Goal: Find specific page/section: Find specific page/section

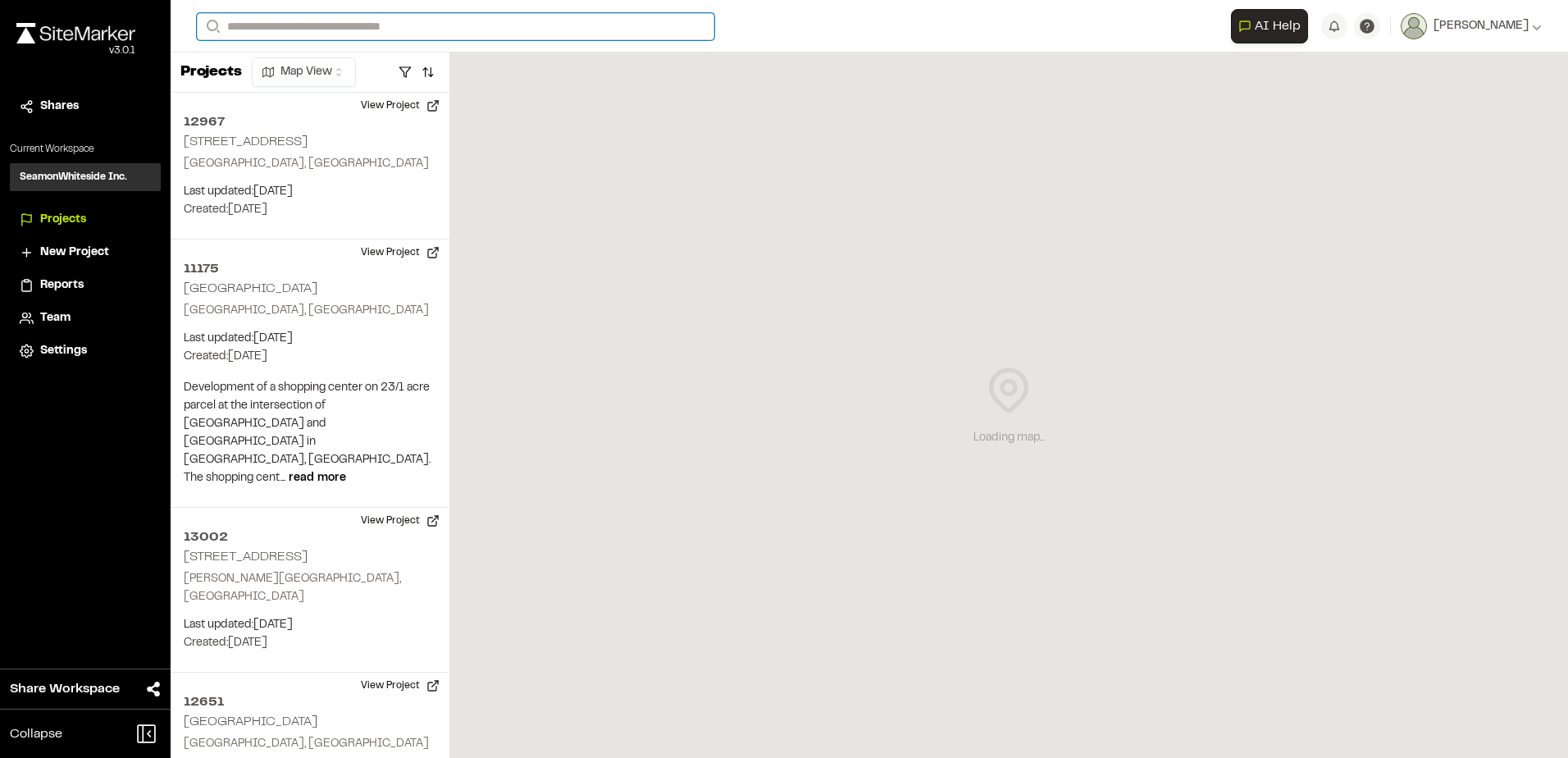
click at [256, 27] on input "Search" at bounding box center [455, 26] width 517 height 27
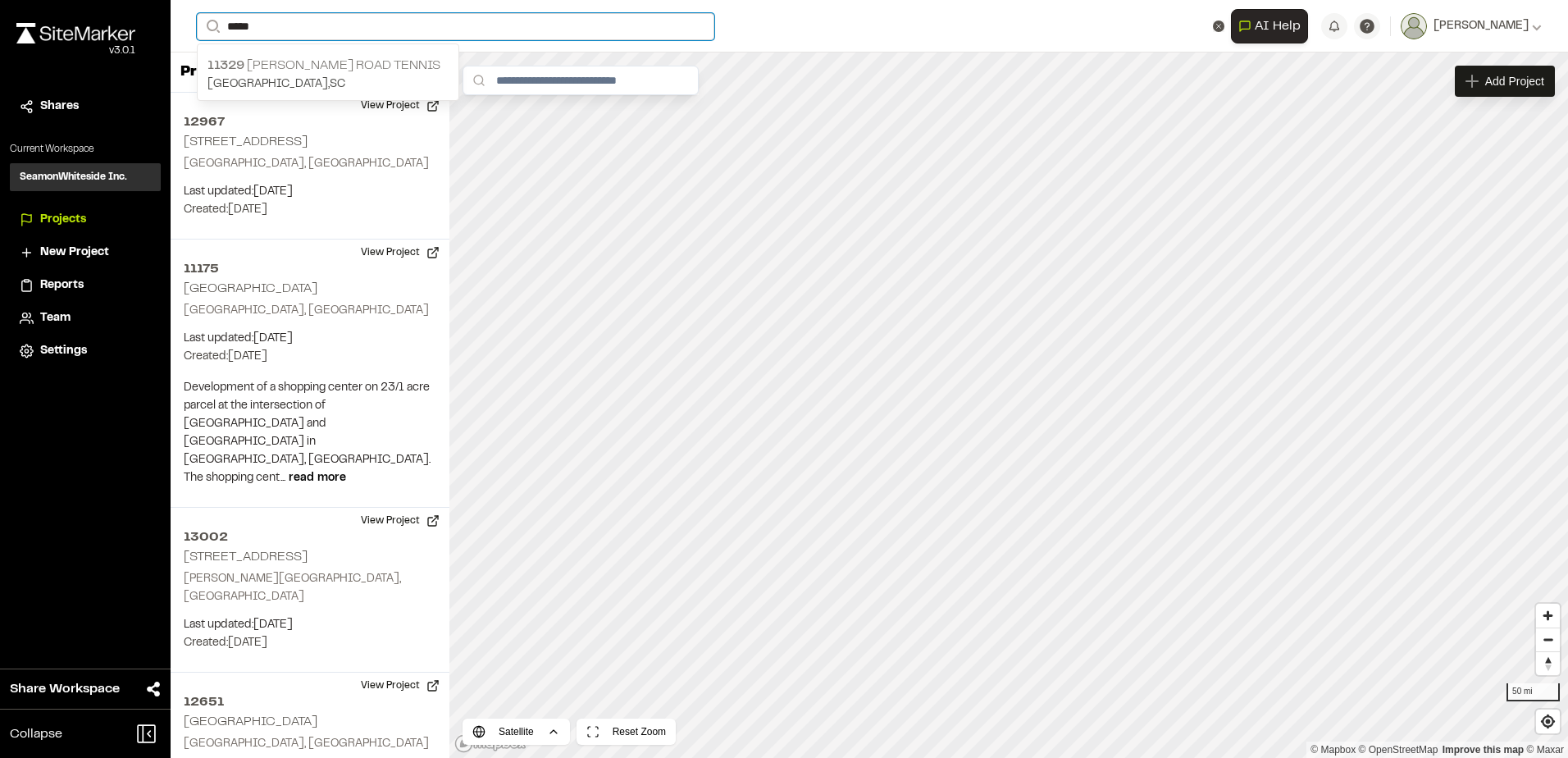
type input "*****"
click at [268, 81] on p "[GEOGRAPHIC_DATA] , [GEOGRAPHIC_DATA]" at bounding box center [327, 84] width 241 height 18
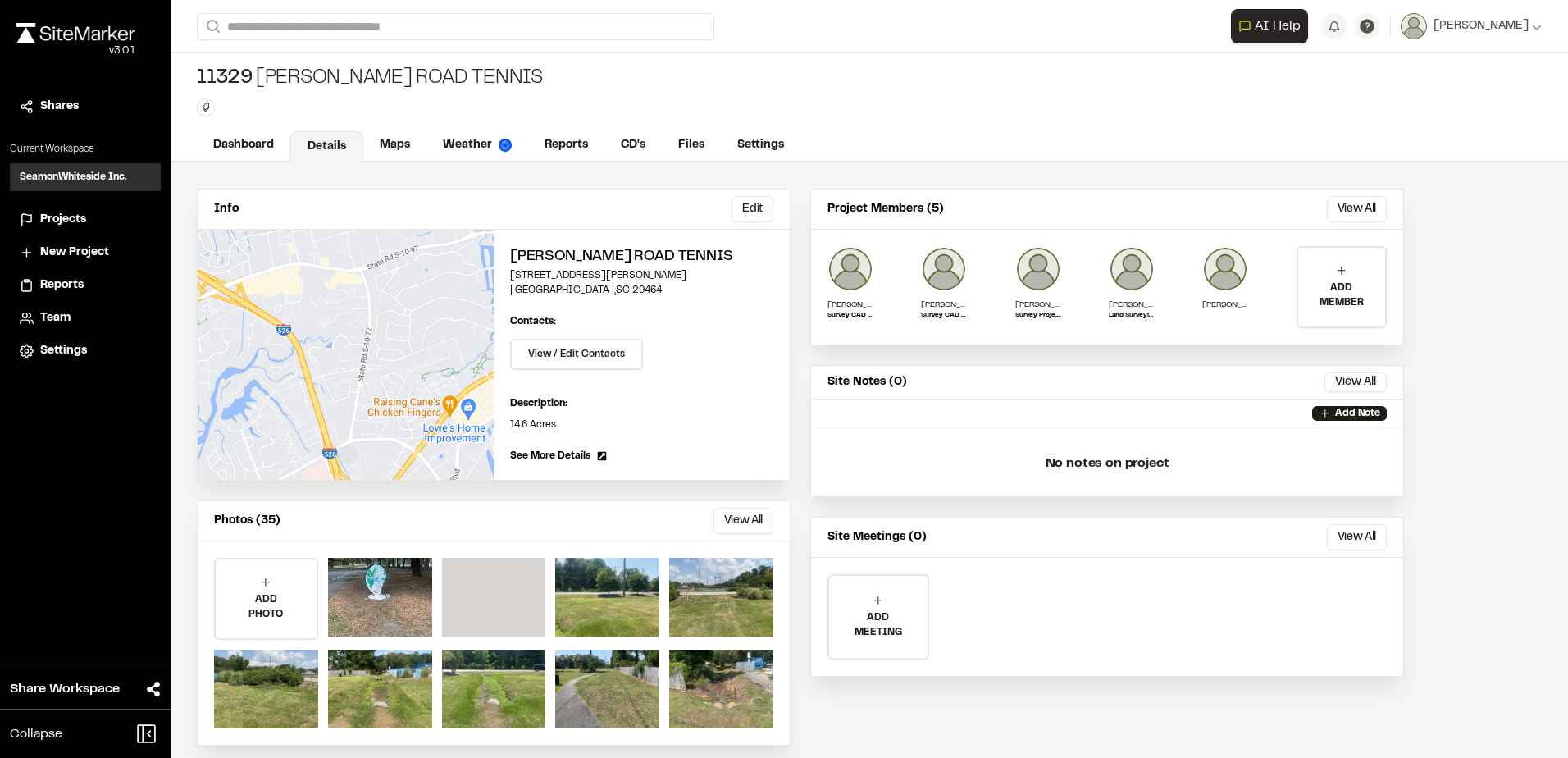
scroll to position [14, 0]
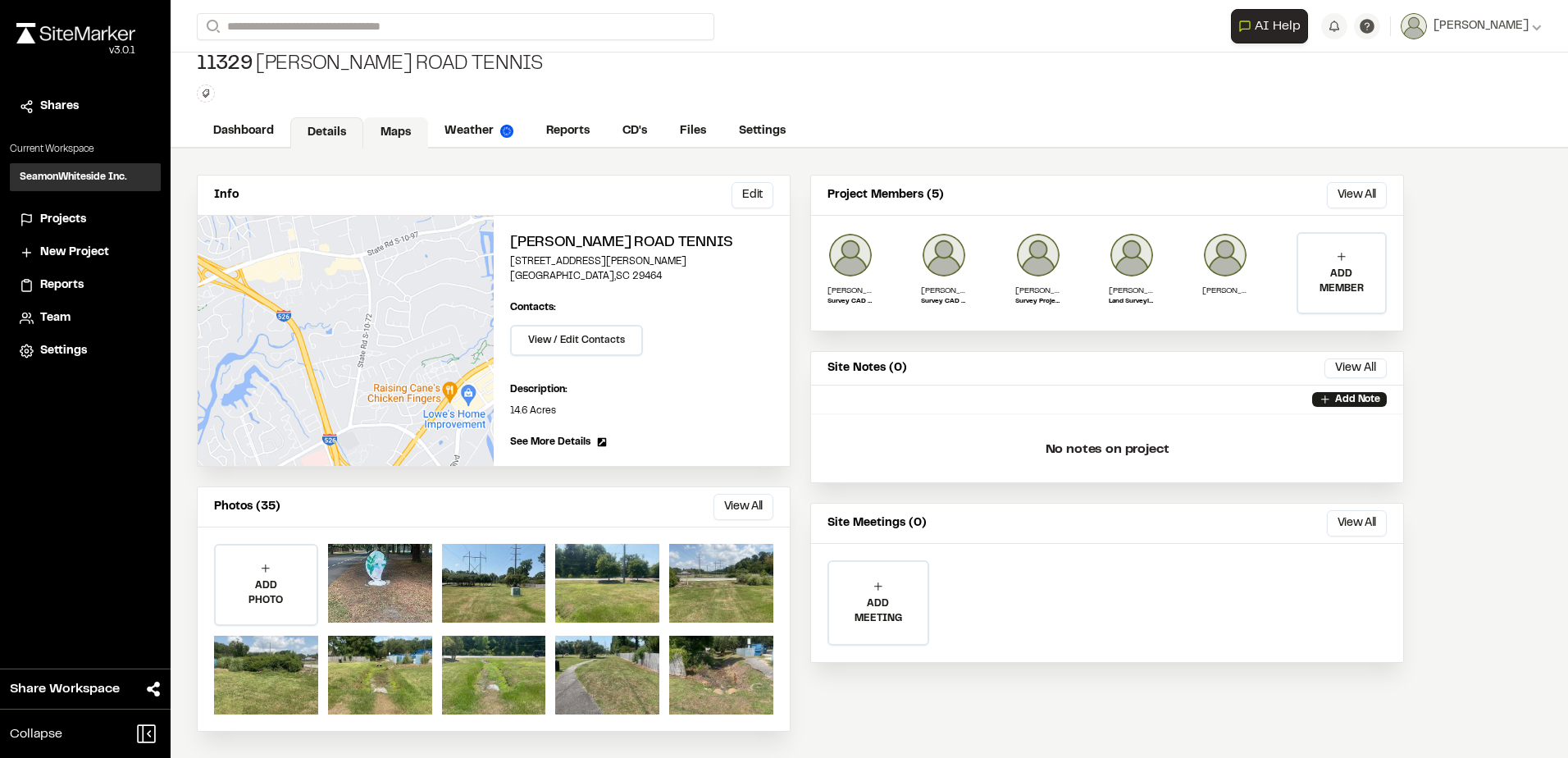
click at [399, 127] on link "Maps" at bounding box center [396, 133] width 65 height 32
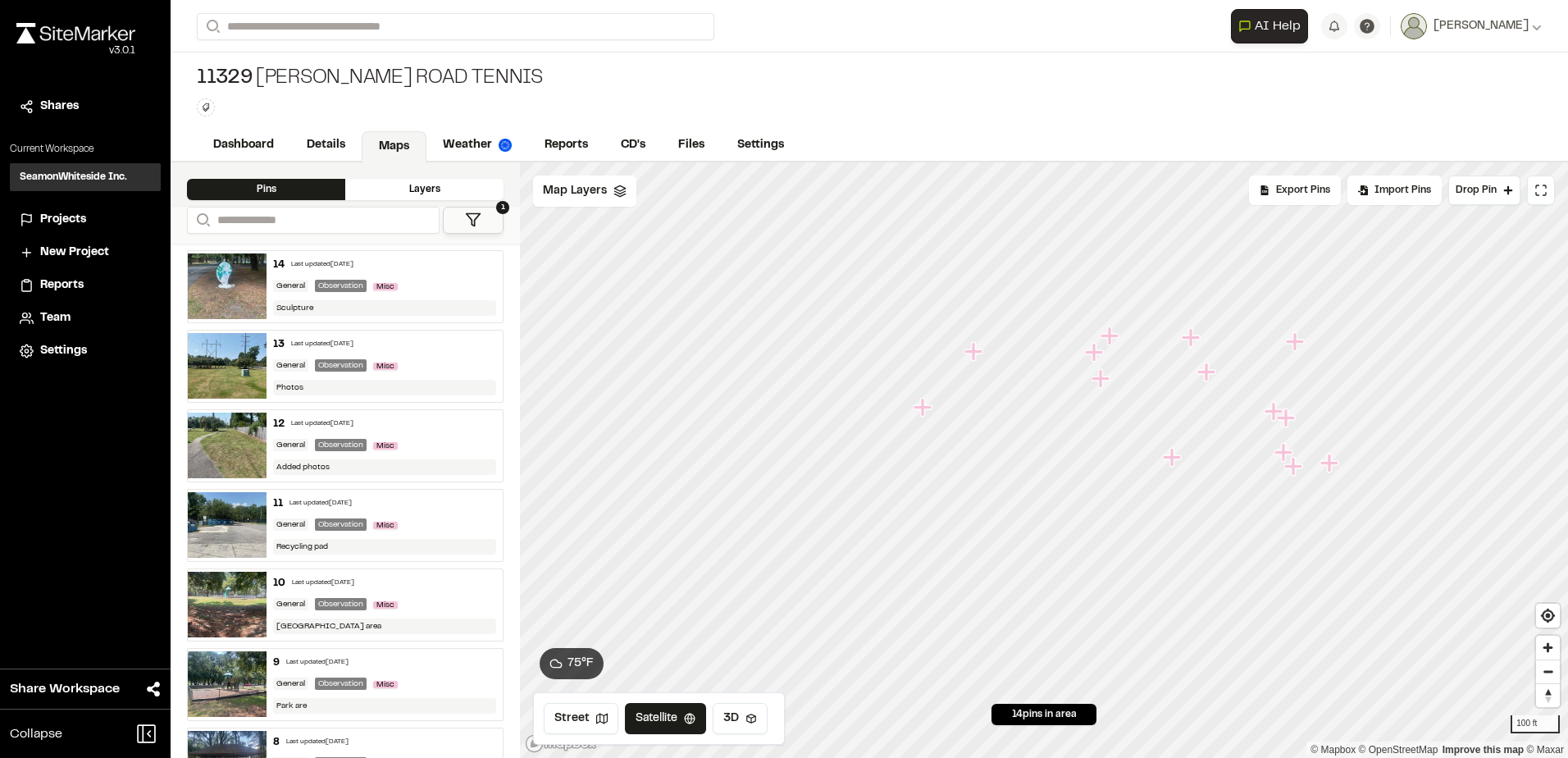
click at [1299, 469] on icon "Map marker" at bounding box center [1294, 466] width 21 height 21
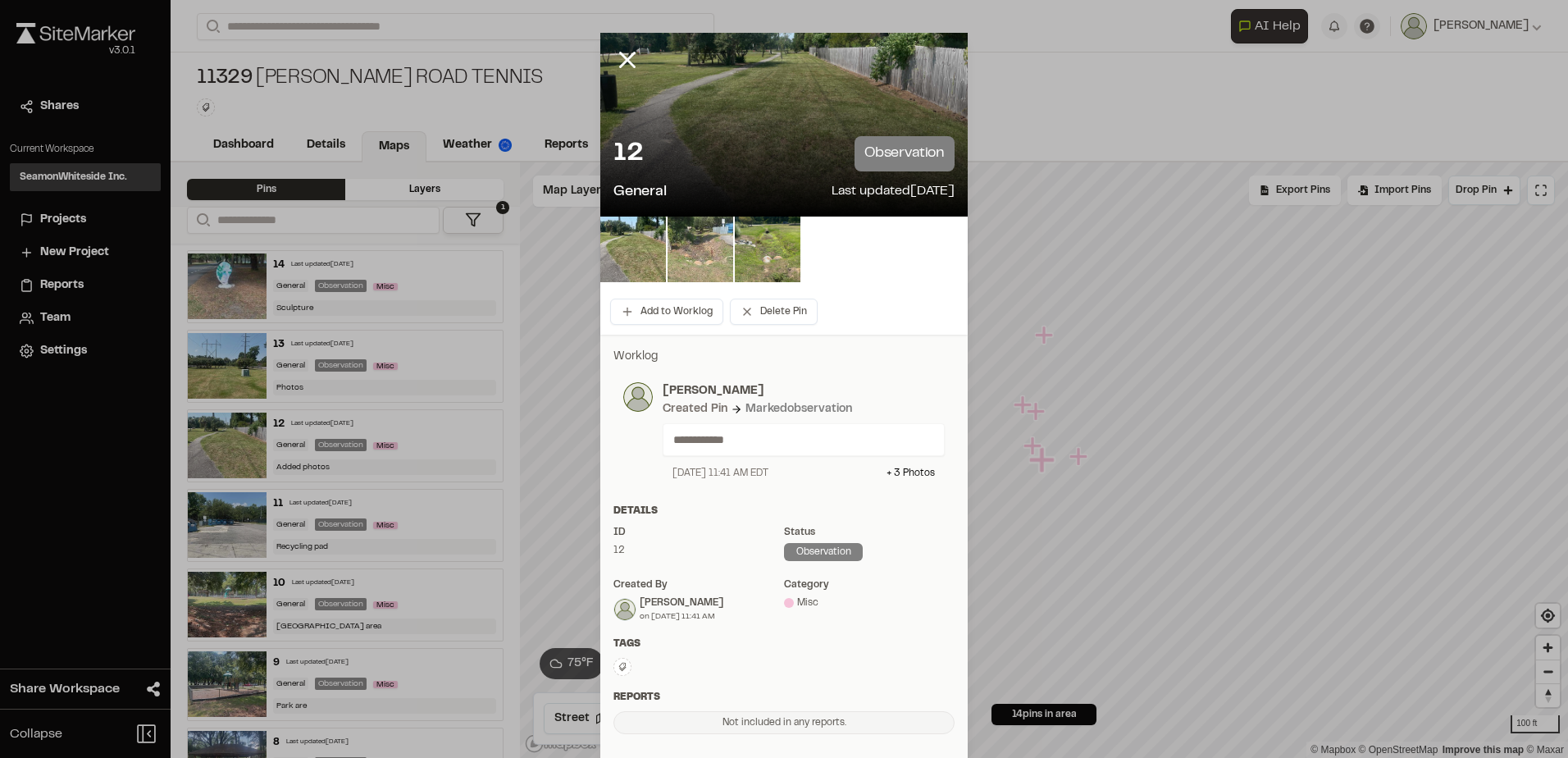
click at [694, 242] on img at bounding box center [699, 249] width 66 height 66
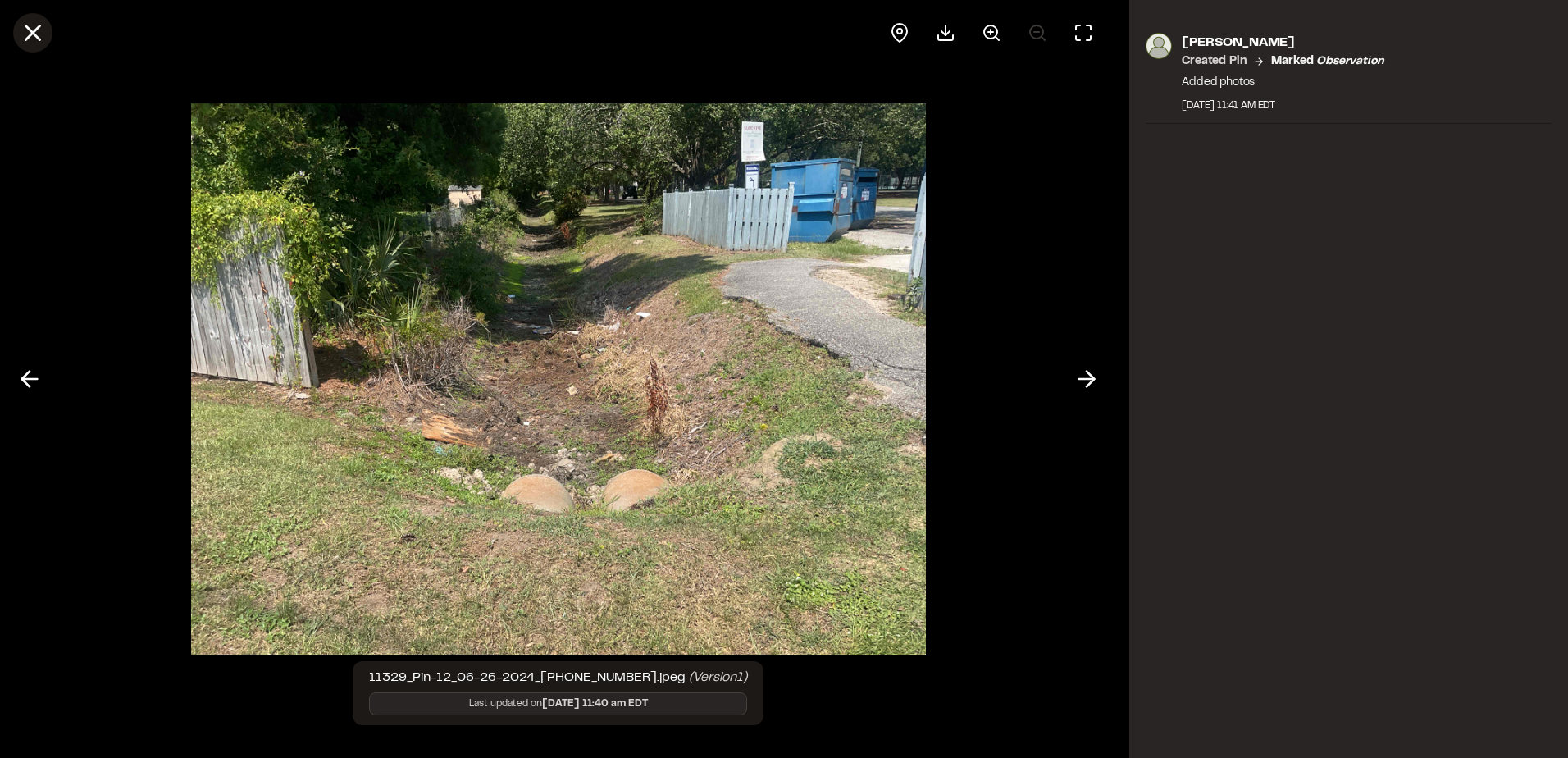
click at [33, 23] on icon at bounding box center [33, 33] width 28 height 28
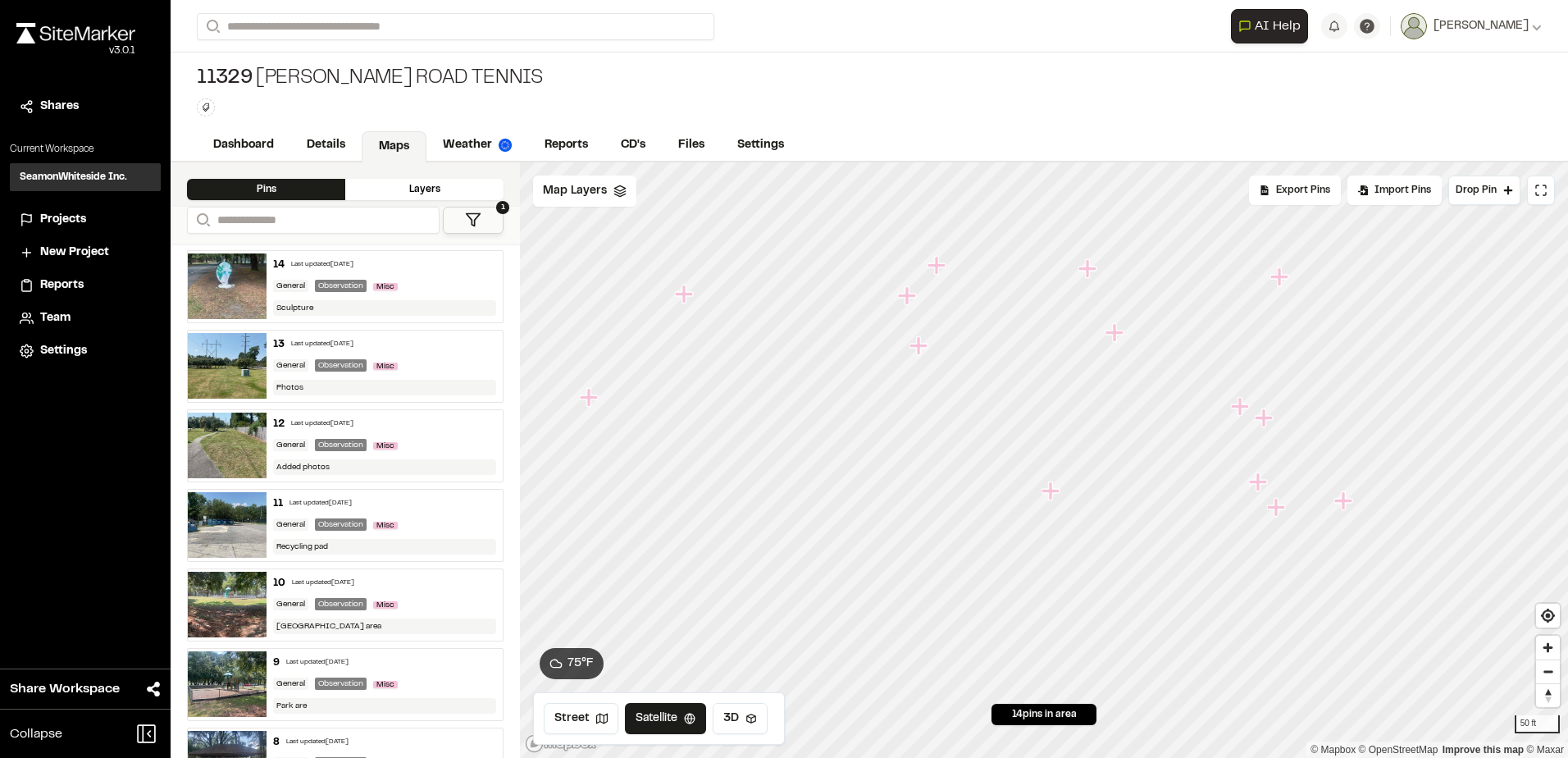
click at [1047, 490] on icon "Map marker" at bounding box center [1050, 490] width 18 height 18
click at [972, 441] on icon "Map marker" at bounding box center [971, 438] width 18 height 18
click at [1041, 462] on icon "Map marker" at bounding box center [1041, 459] width 18 height 18
click at [1052, 469] on icon "Map marker" at bounding box center [1043, 460] width 21 height 21
click at [1045, 463] on icon "Map marker" at bounding box center [1043, 460] width 21 height 21
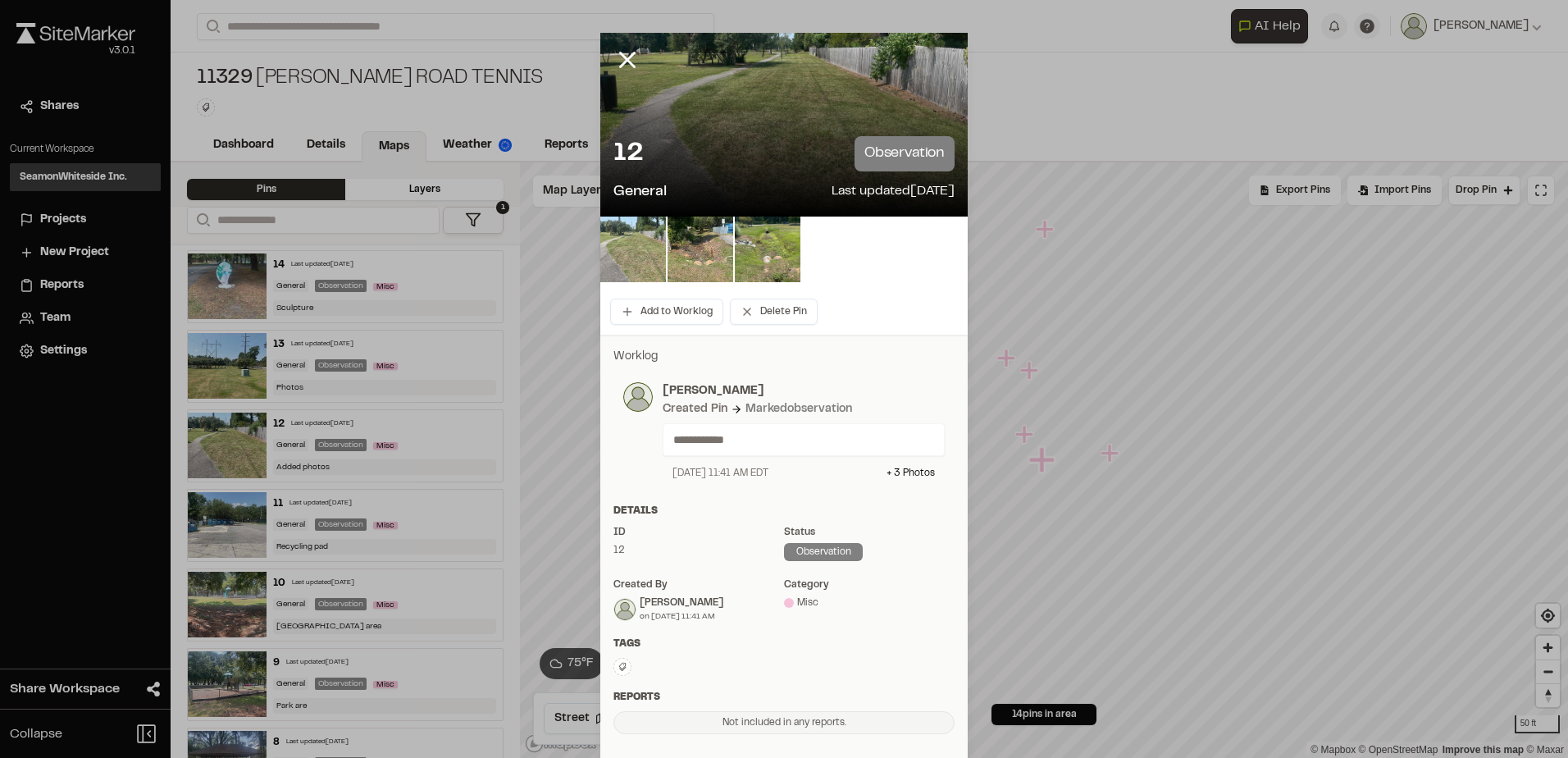
click at [611, 248] on img at bounding box center [633, 249] width 66 height 66
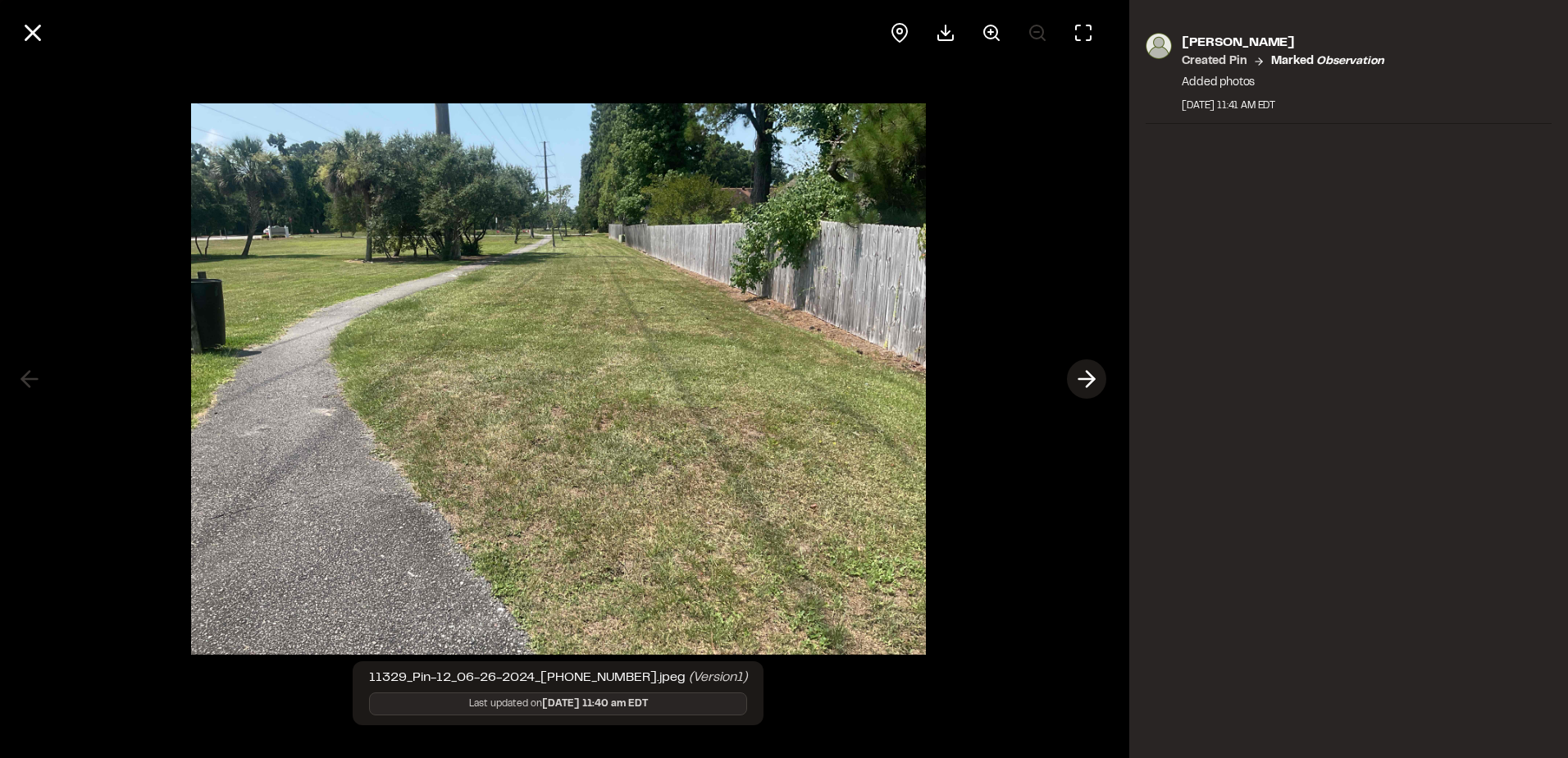
click at [1086, 370] on icon at bounding box center [1086, 379] width 26 height 28
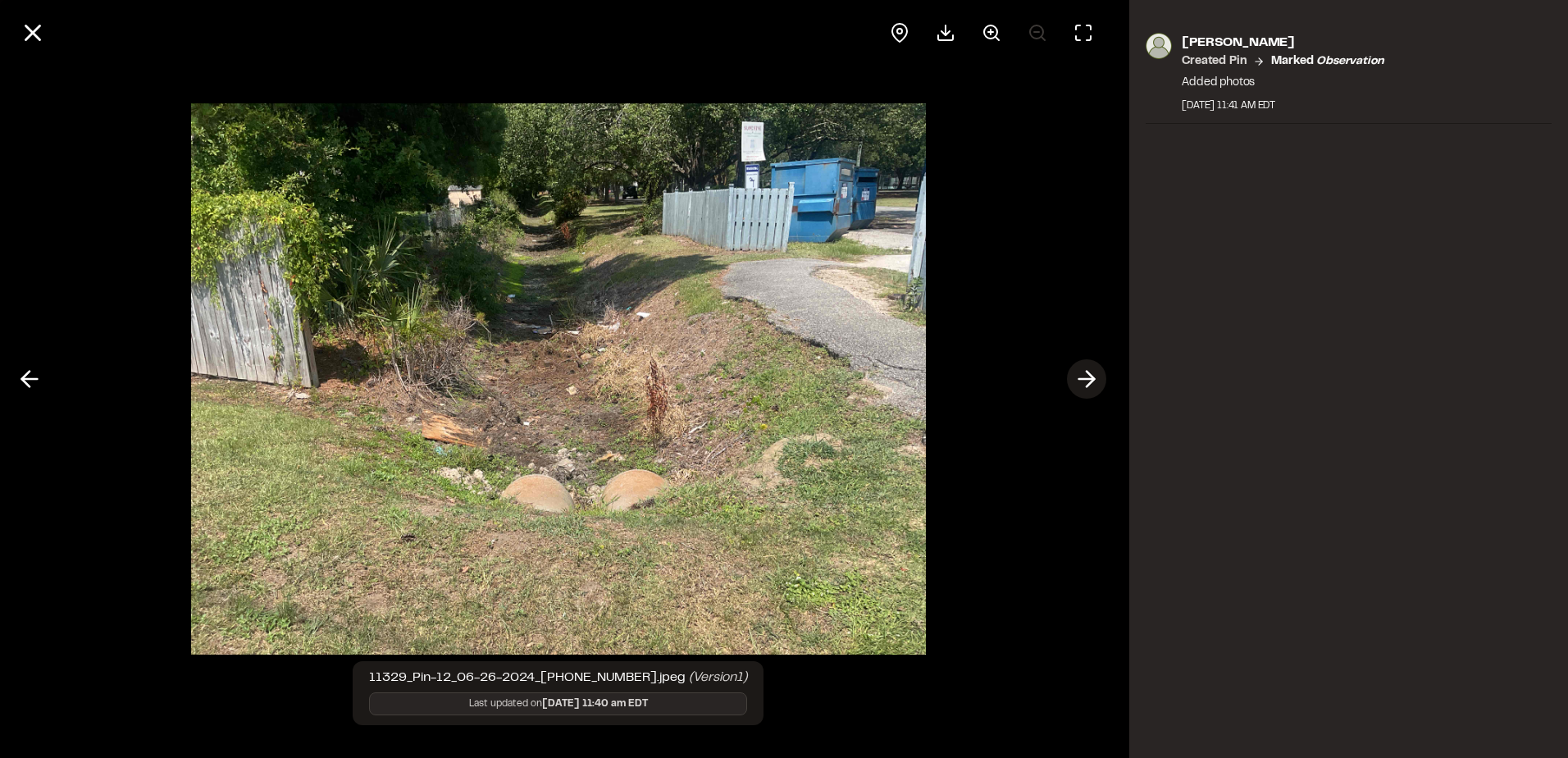
click at [1086, 370] on icon at bounding box center [1086, 379] width 26 height 28
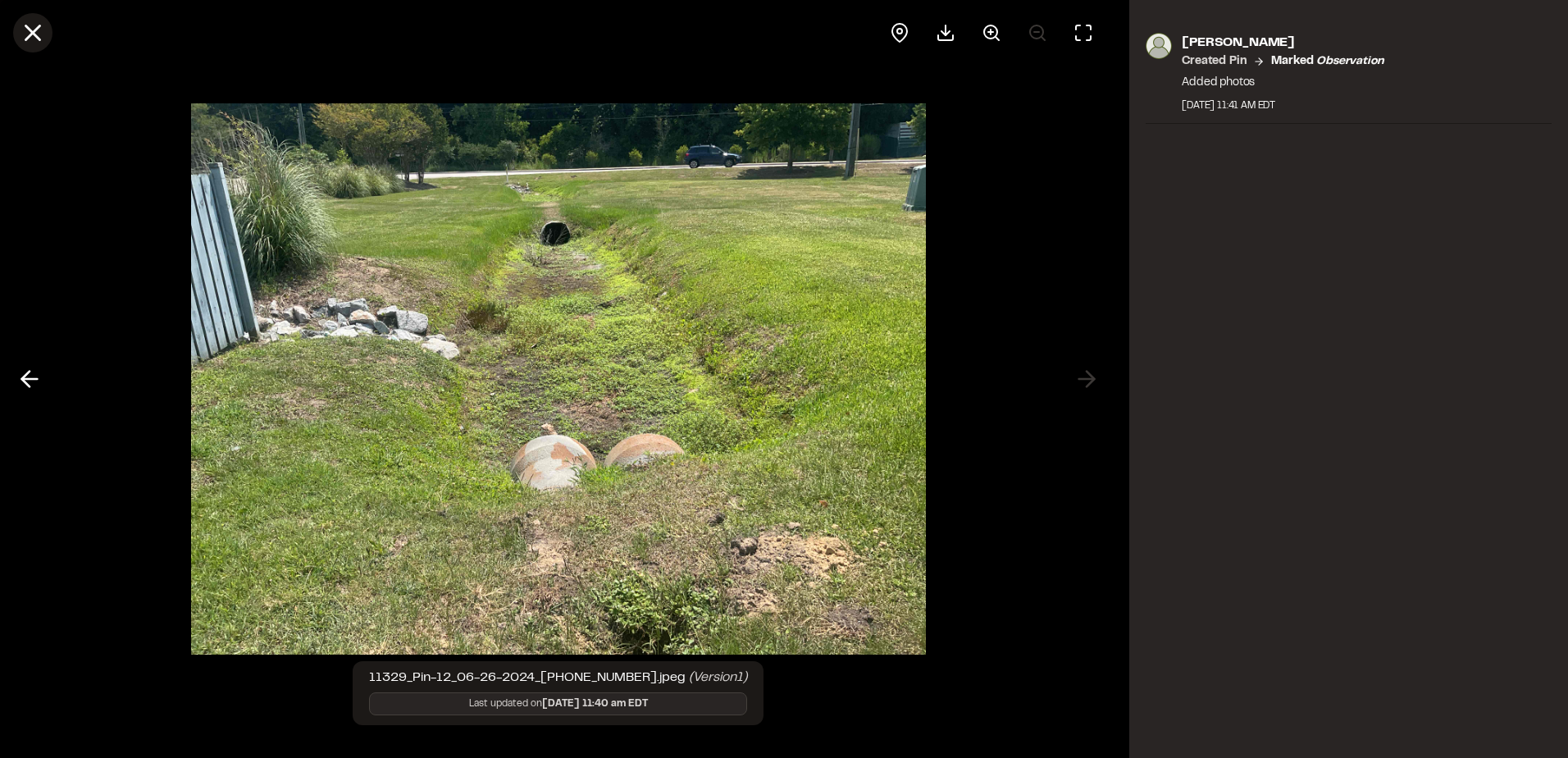
click at [35, 34] on line at bounding box center [33, 33] width 14 height 14
